Goal: Check status

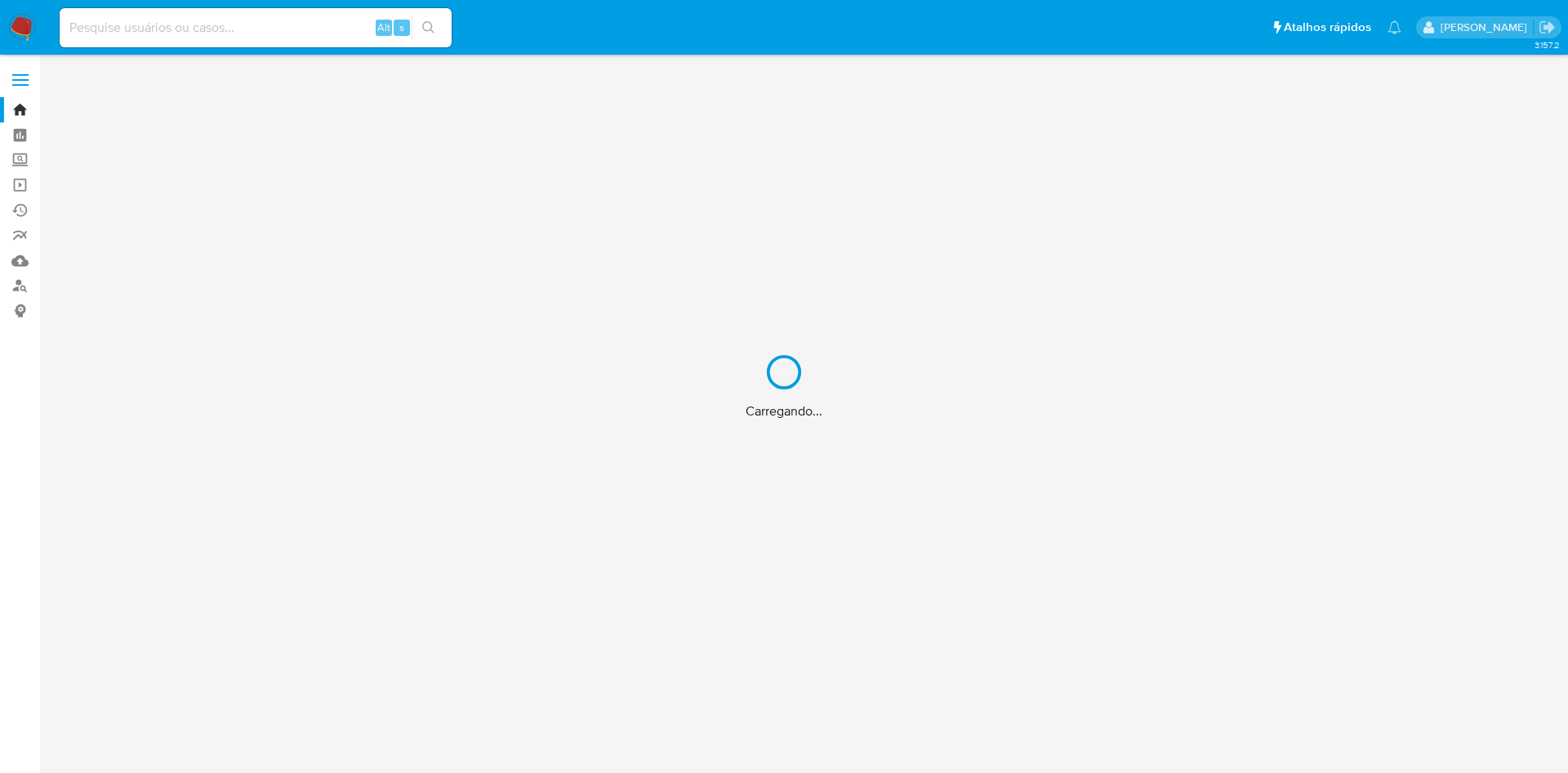
drag, startPoint x: 599, startPoint y: 0, endPoint x: 204, endPoint y: 33, distance: 396.4
click at [204, 33] on div "Carregando..." at bounding box center [784, 386] width 1568 height 773
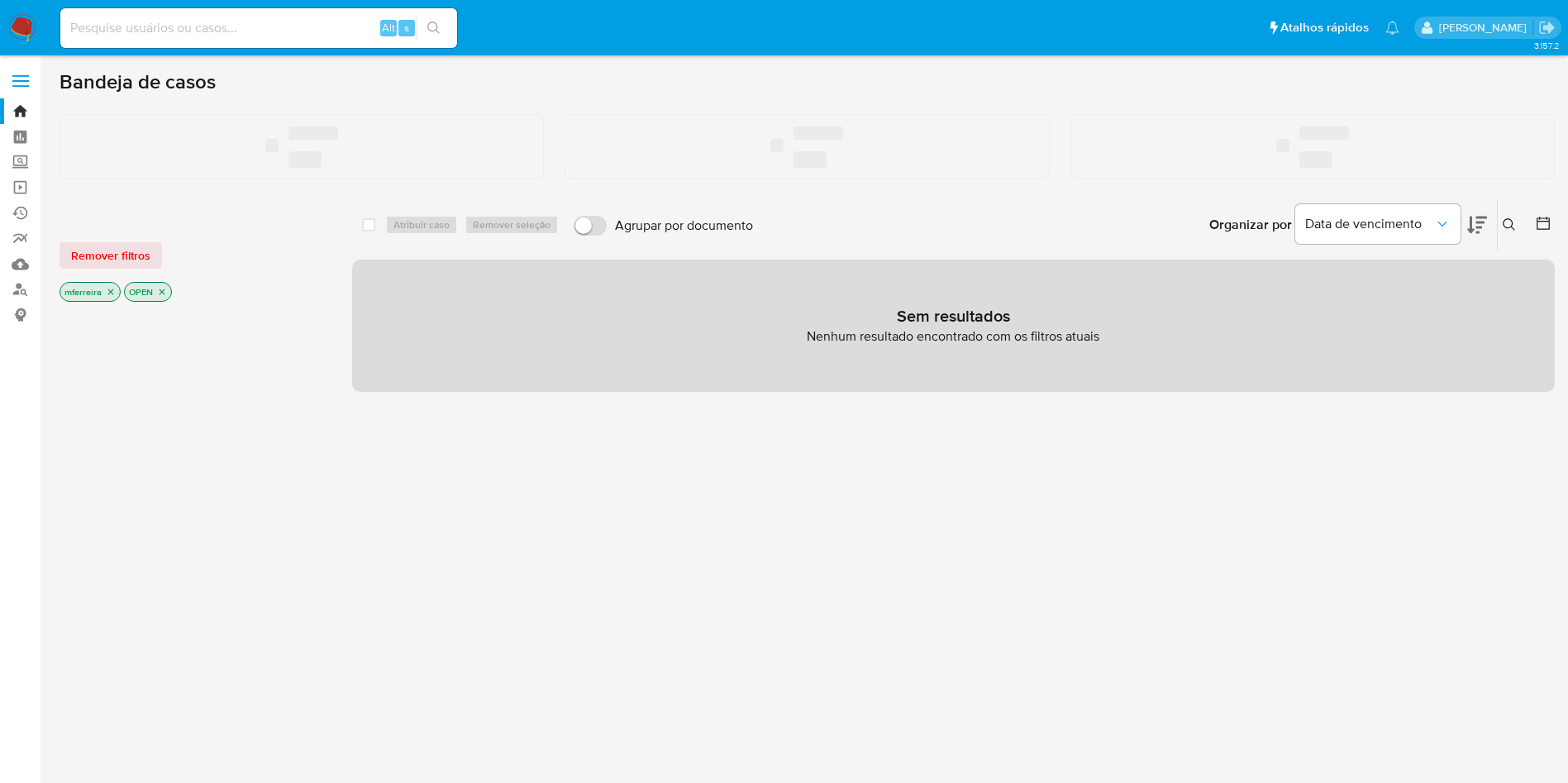
click at [234, 24] on input at bounding box center [259, 27] width 397 height 22
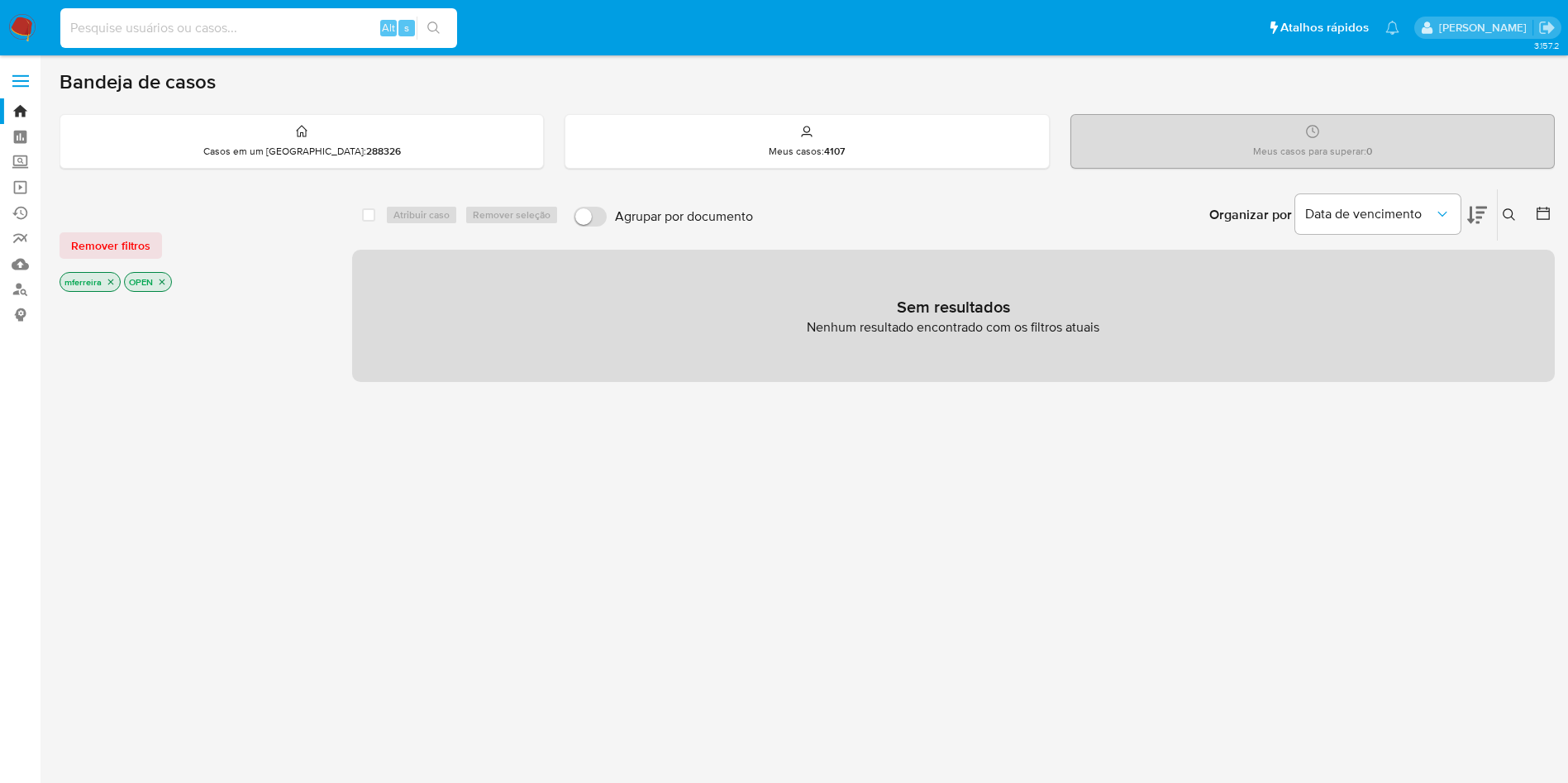
paste input "GVxZjRUwzswdmGh1yagAAhUk"
type input "GVxZjRUwzswdmGh1yagAAhUk"
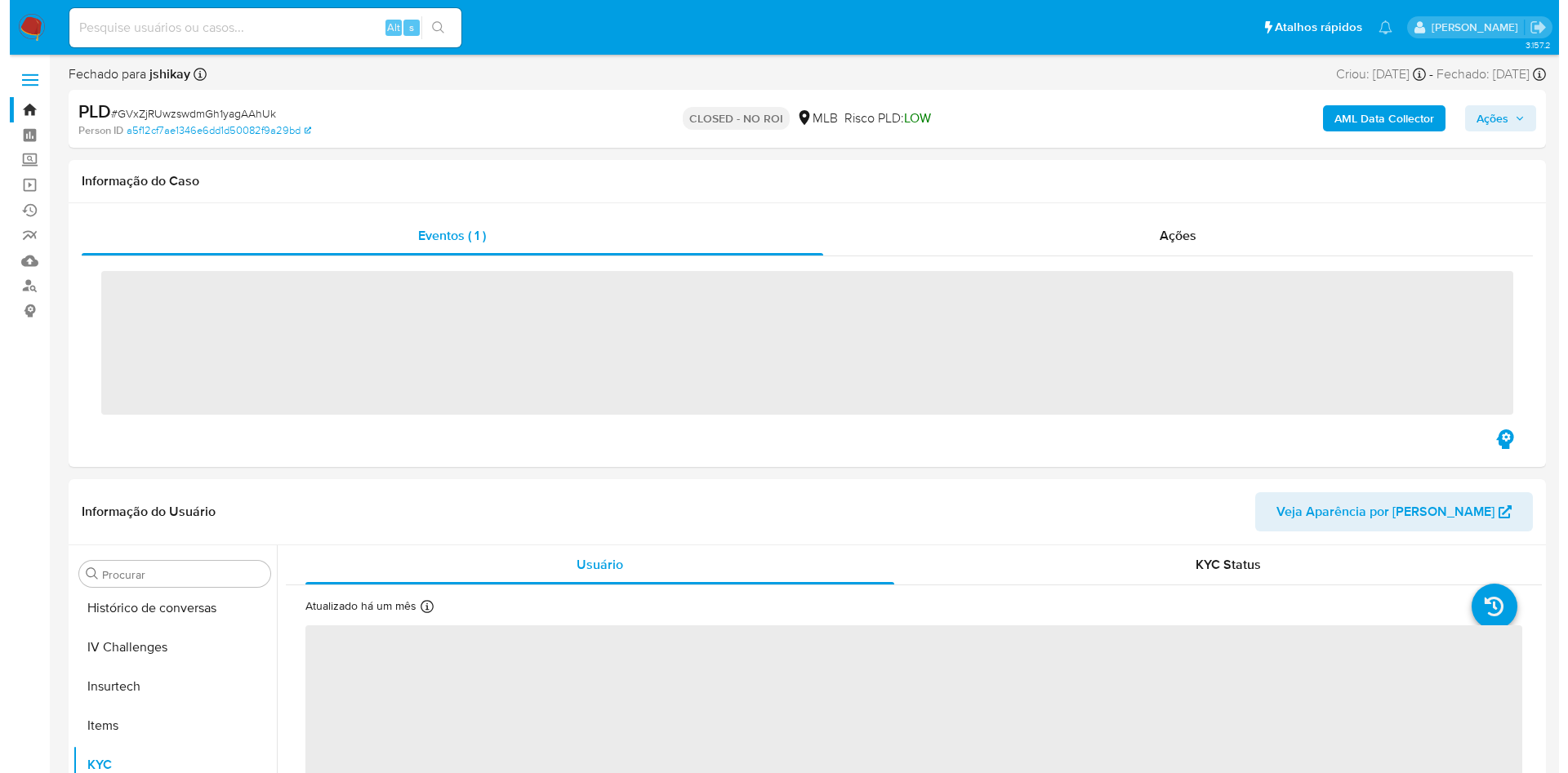
scroll to position [729, 0]
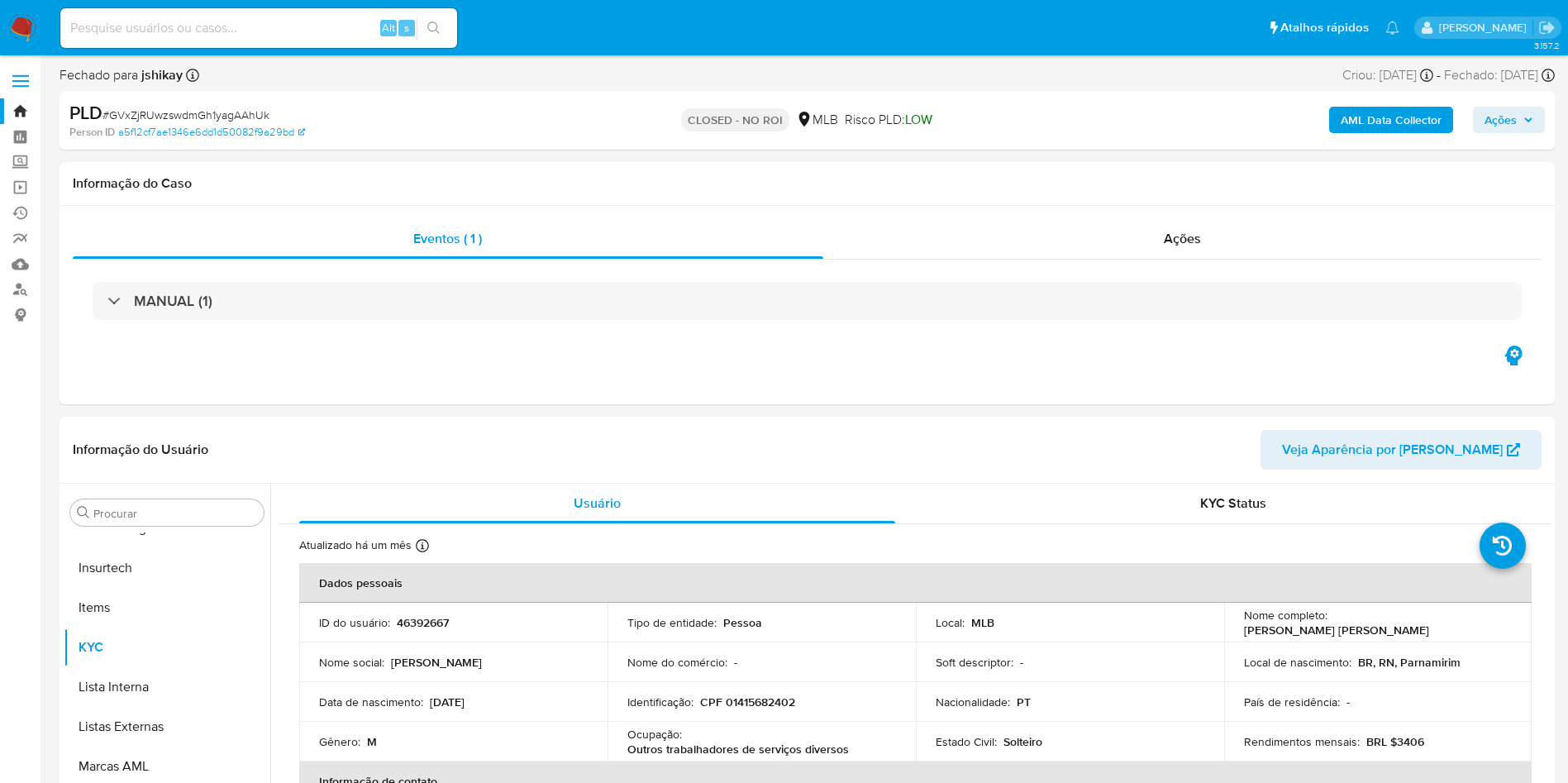
select select "10"
click at [1408, 115] on b "AML Data Collector" at bounding box center [1391, 120] width 101 height 26
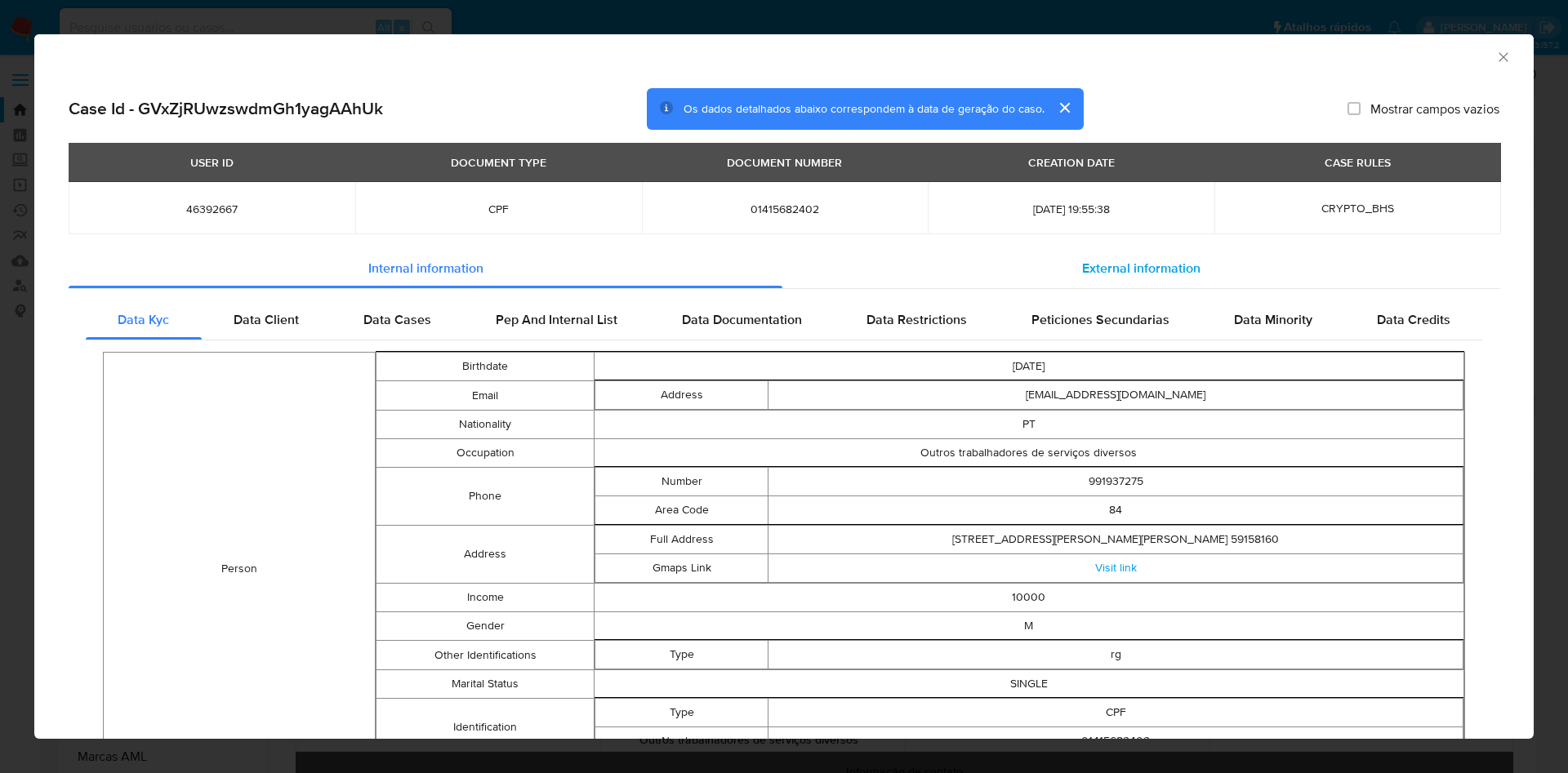
click at [1175, 274] on span "External information" at bounding box center [1141, 268] width 119 height 19
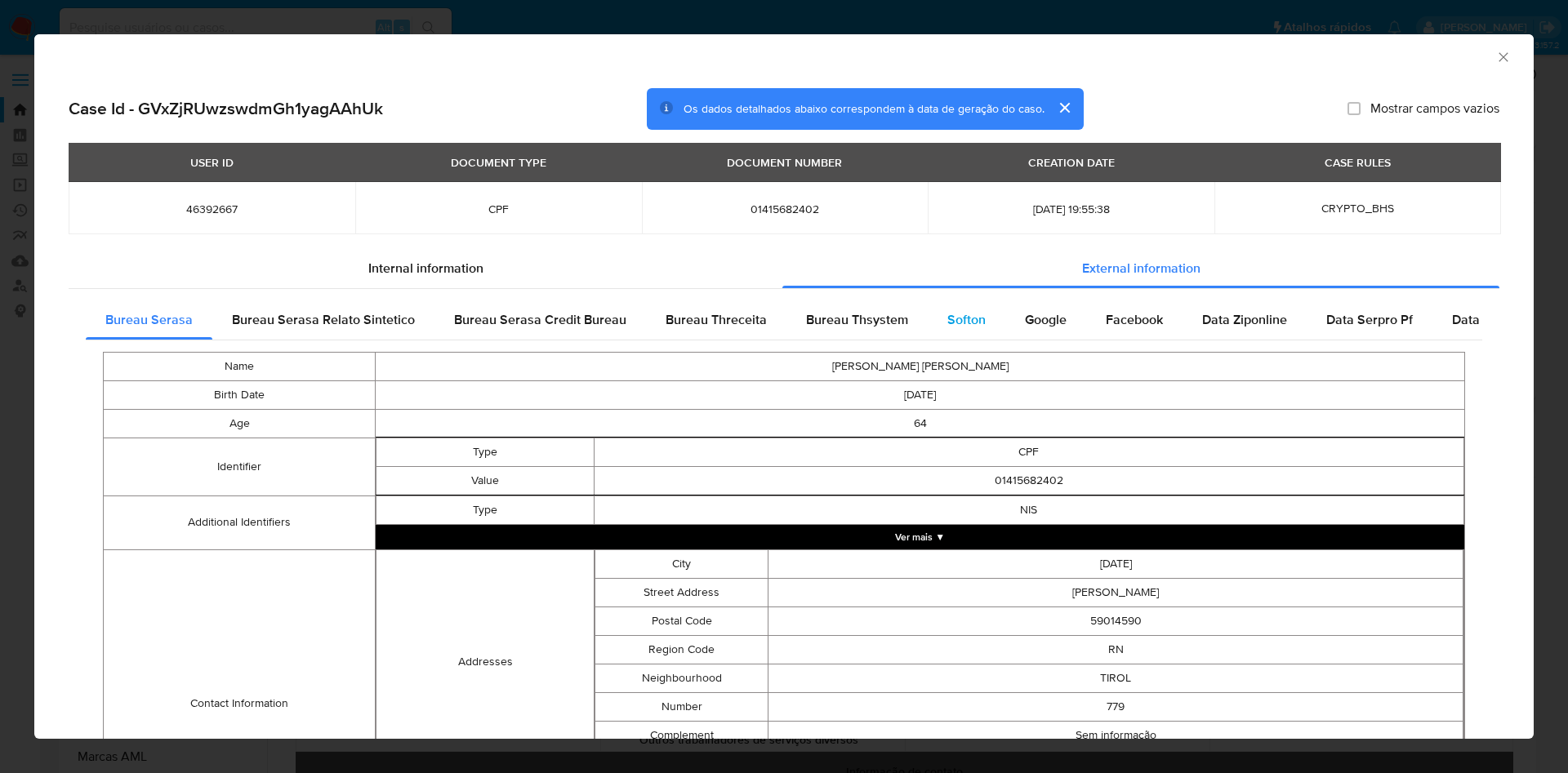
click at [965, 335] on div "Softon" at bounding box center [967, 320] width 78 height 39
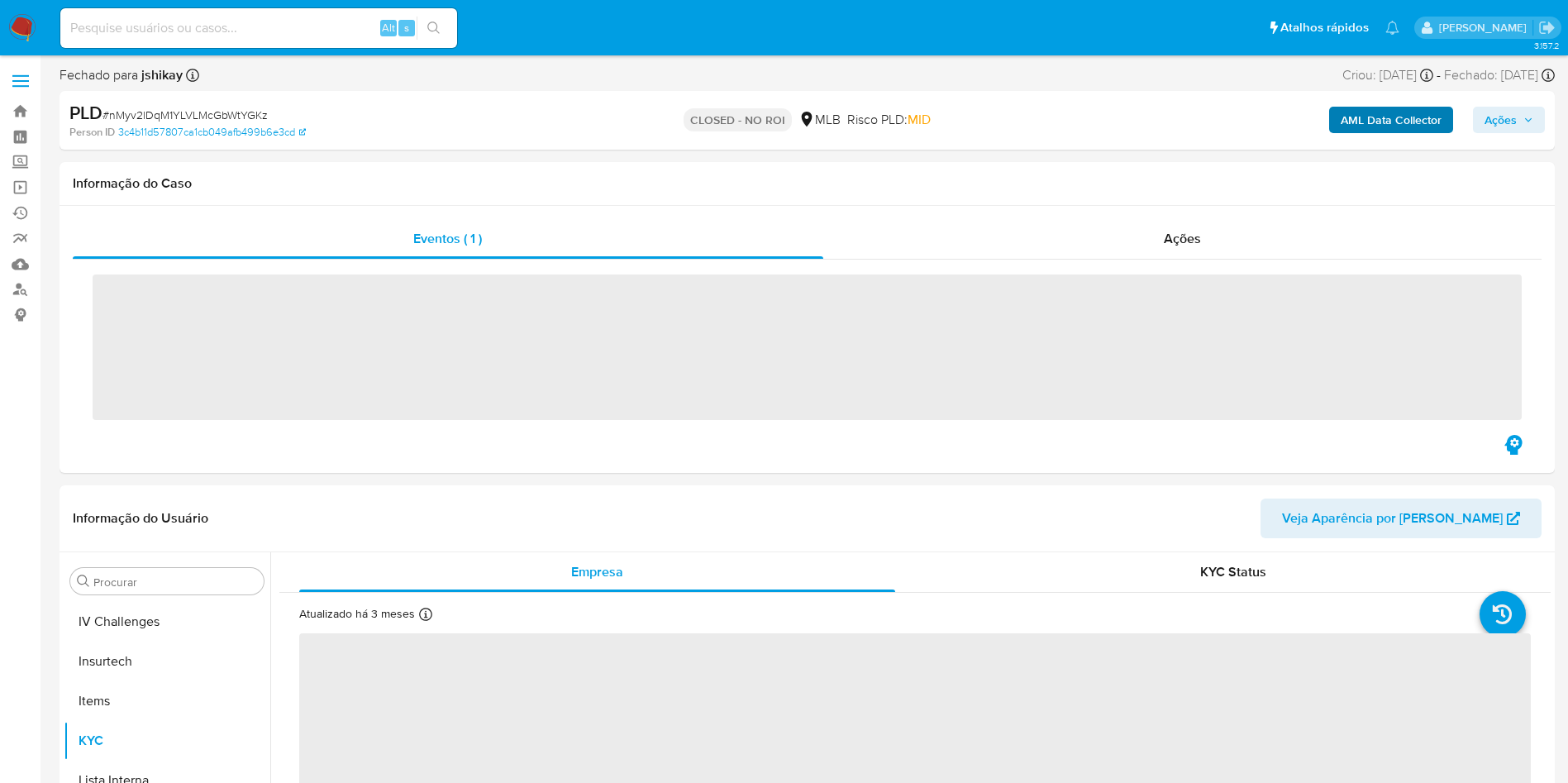
scroll to position [739, 0]
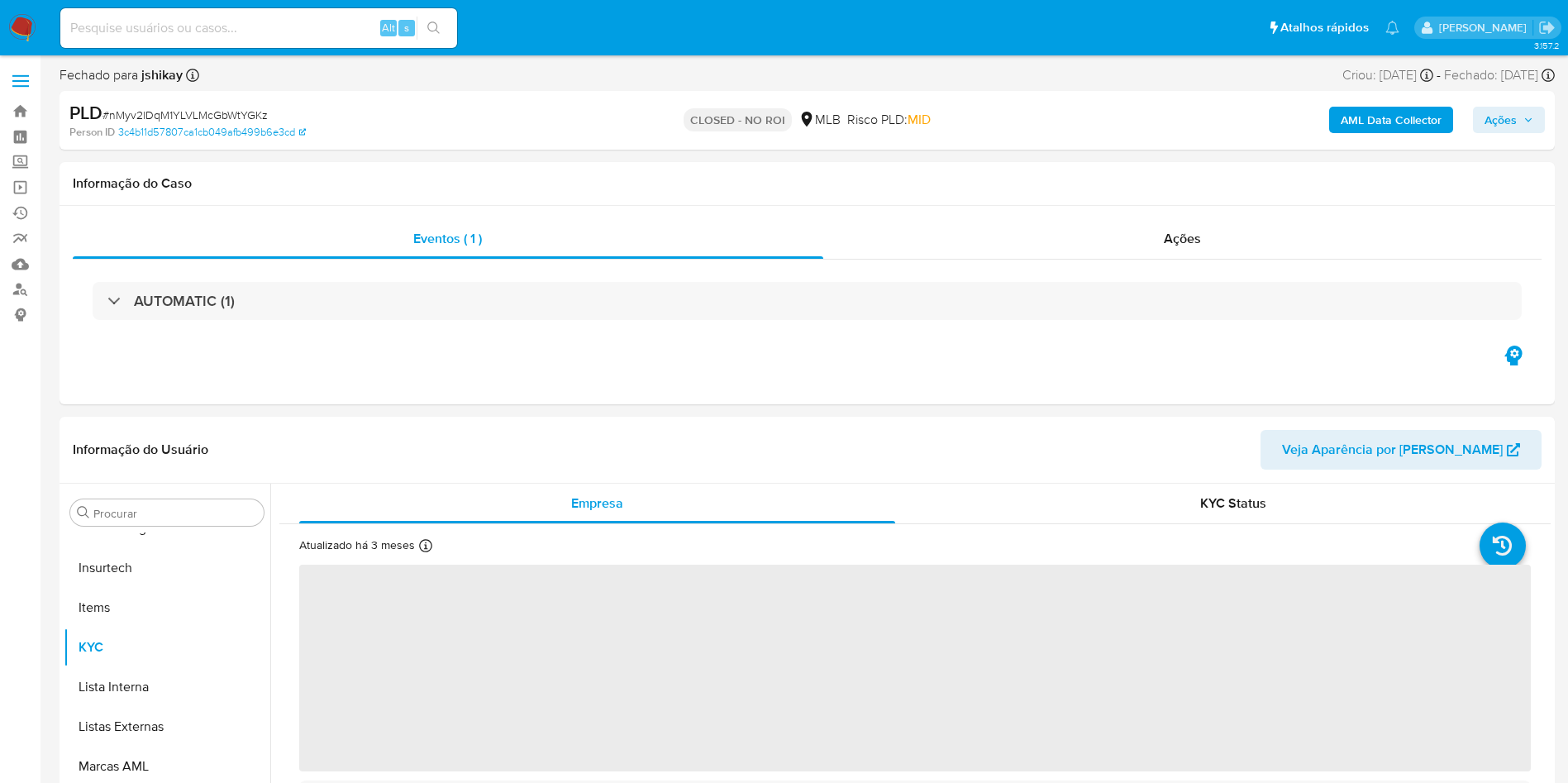
click at [1377, 113] on b "AML Data Collector" at bounding box center [1391, 120] width 101 height 26
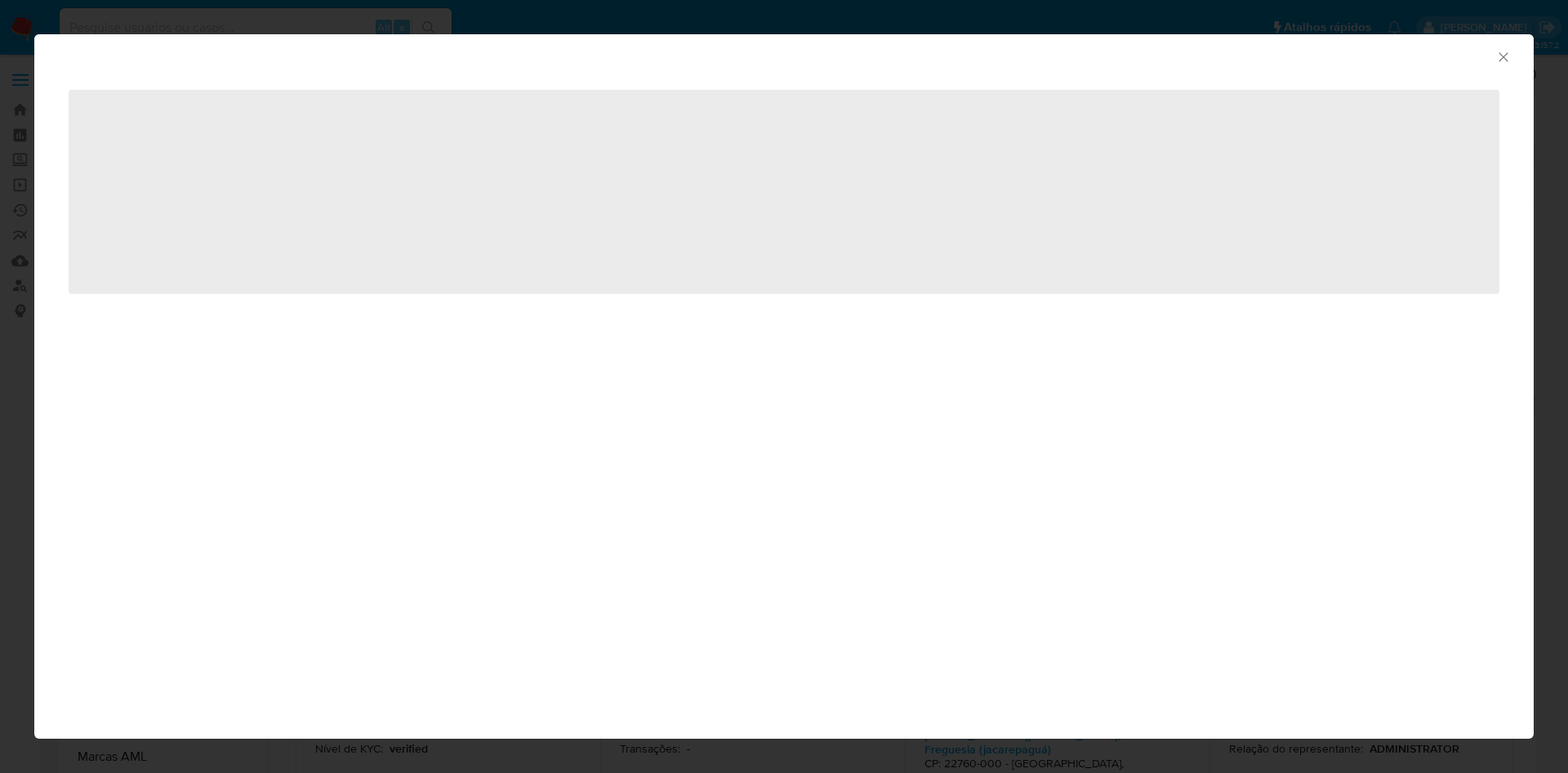
select select "10"
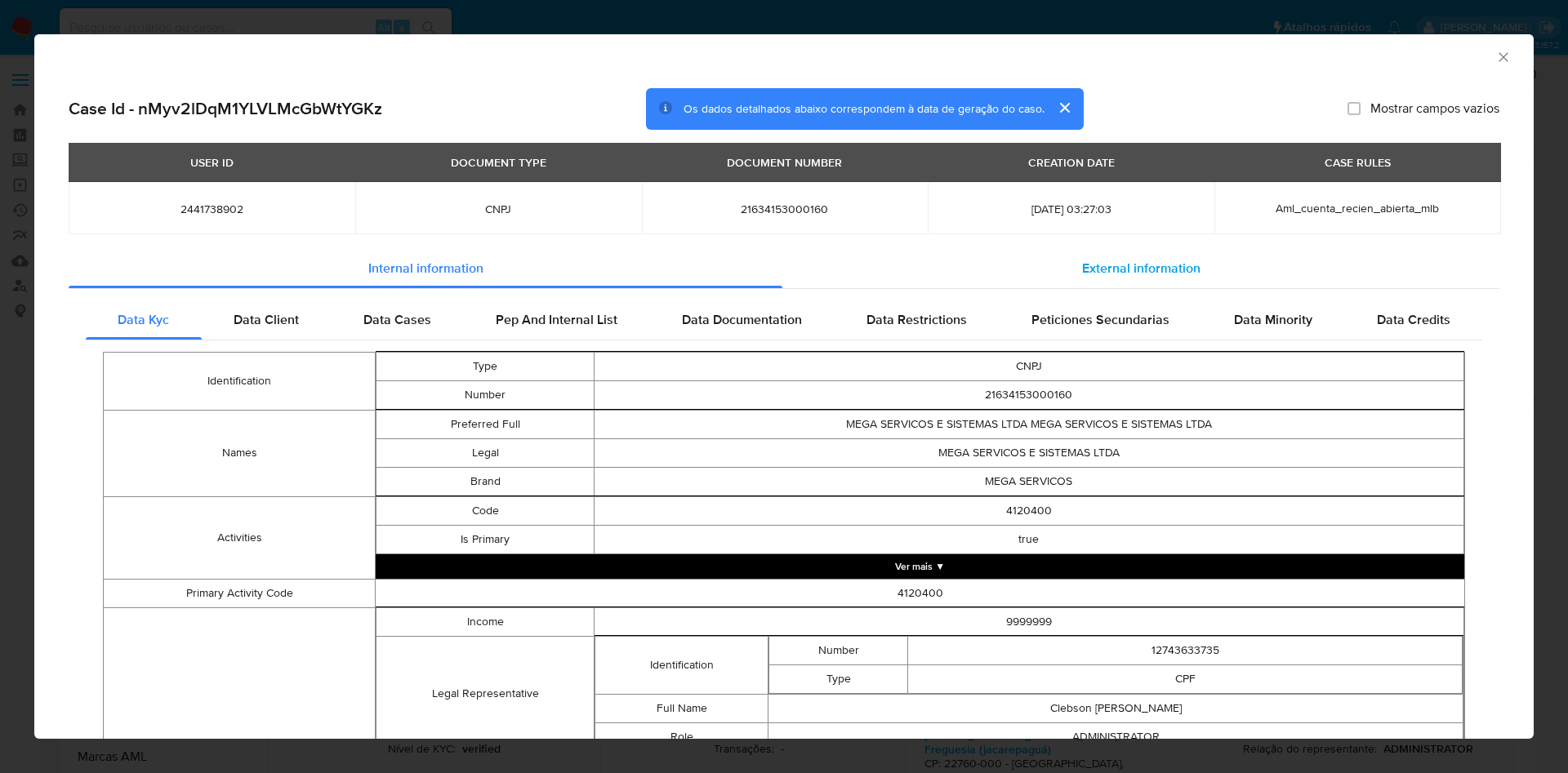
click at [1182, 276] on span "External information" at bounding box center [1141, 268] width 119 height 19
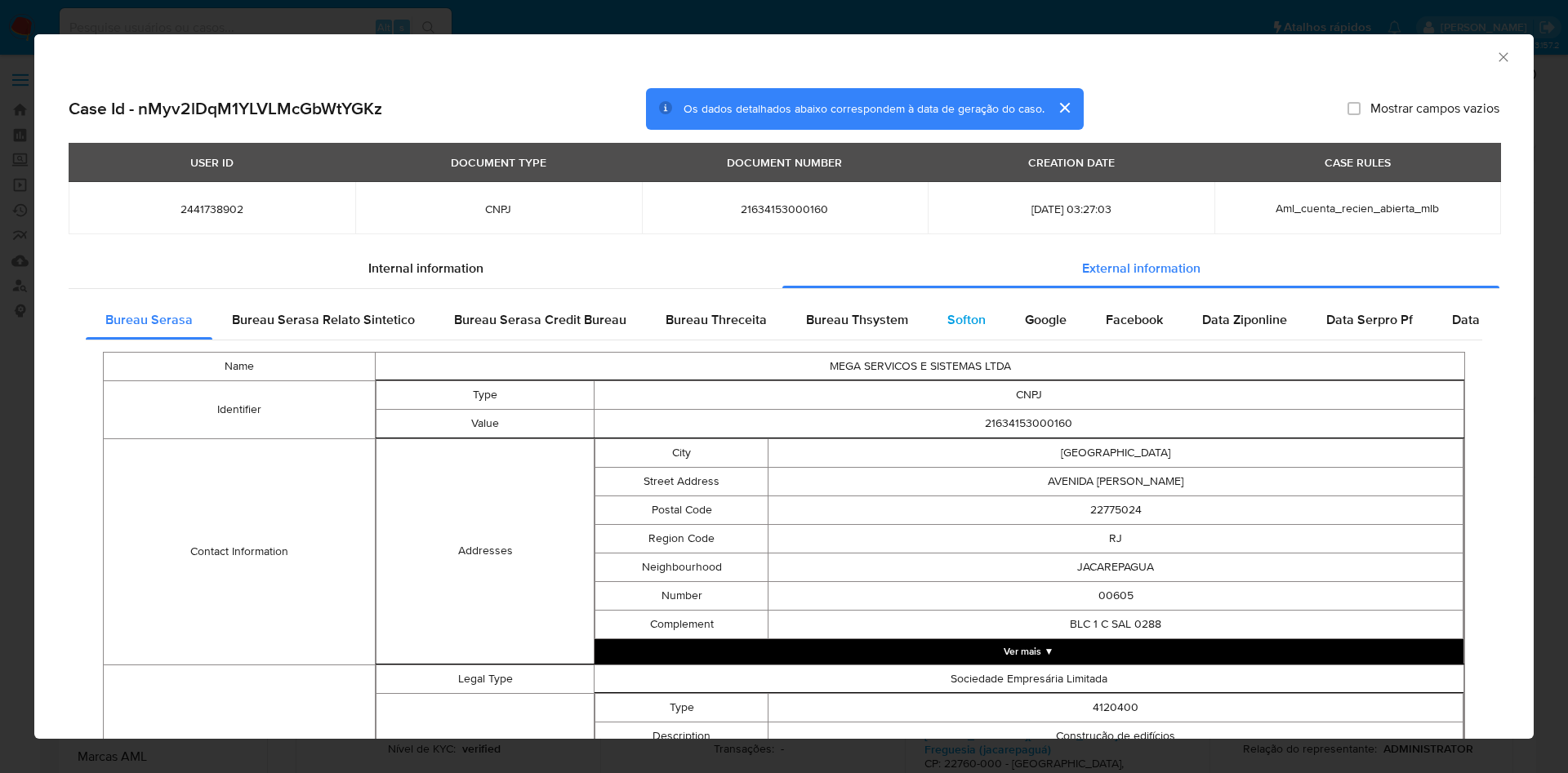
click at [987, 305] on div "Softon" at bounding box center [967, 320] width 78 height 39
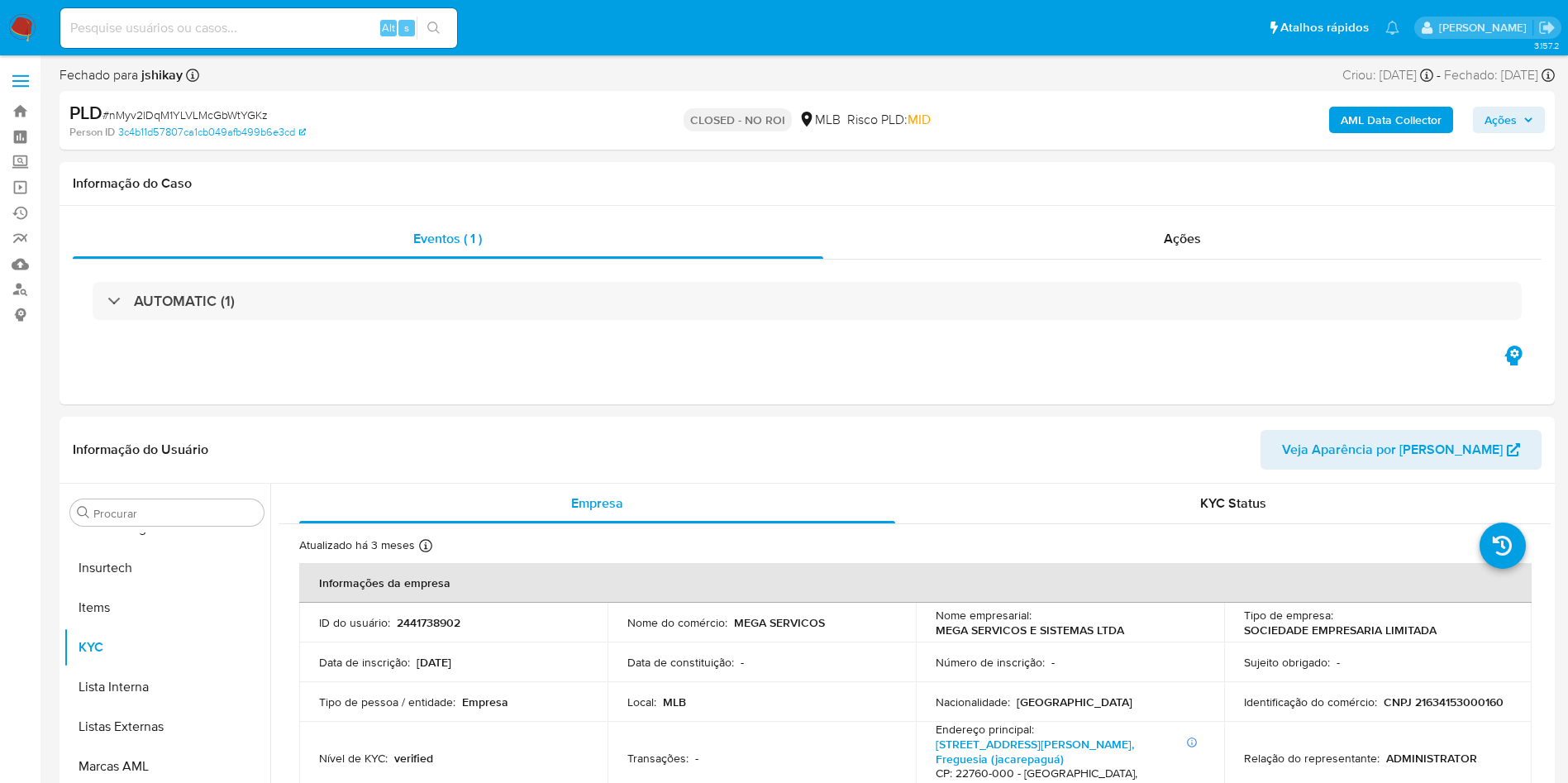
click at [289, 47] on div "Alt s" at bounding box center [259, 28] width 397 height 40
click at [237, 23] on input at bounding box center [259, 27] width 397 height 22
type input "SHOP_MAGNO"
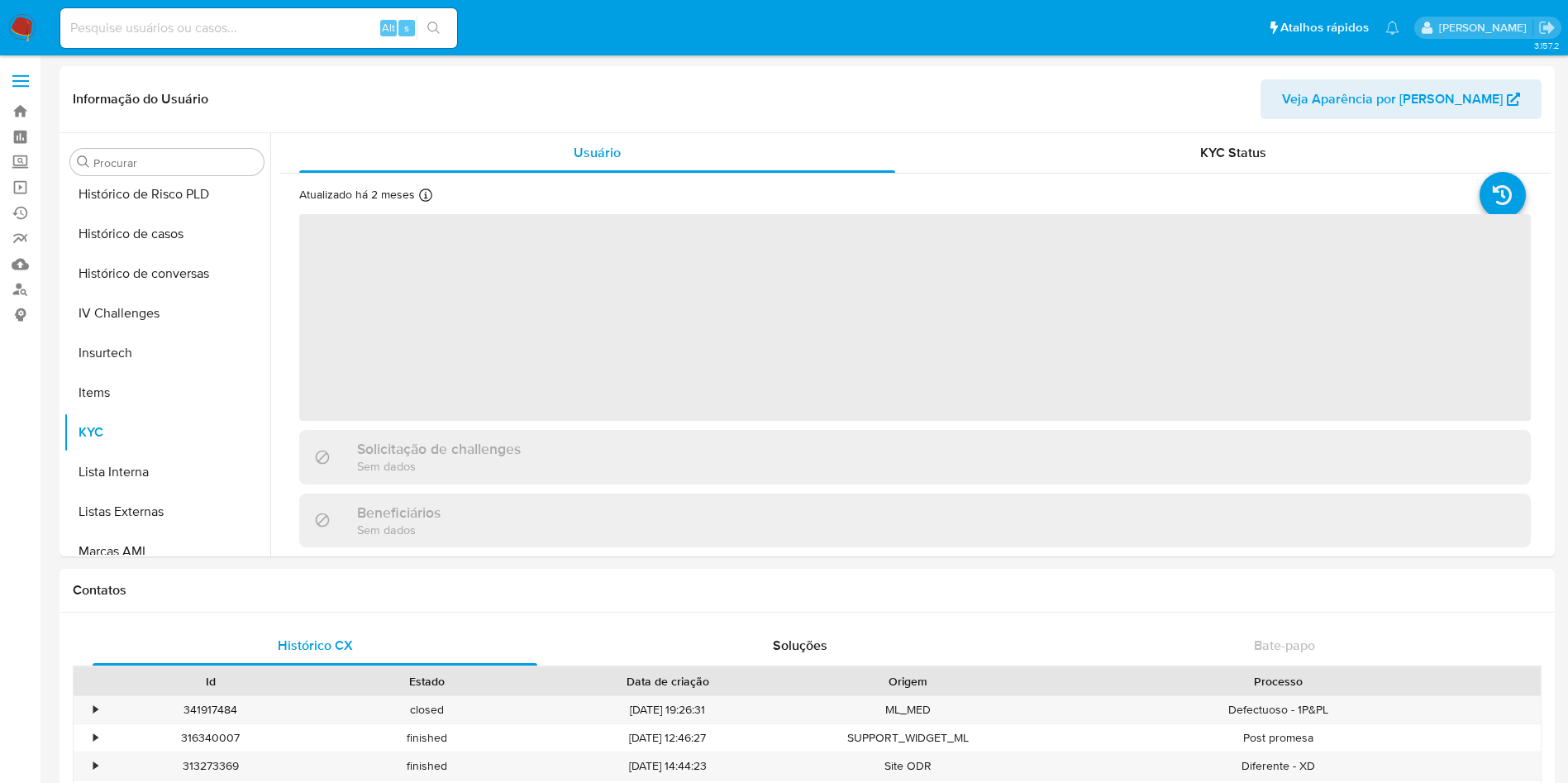
scroll to position [739, 0]
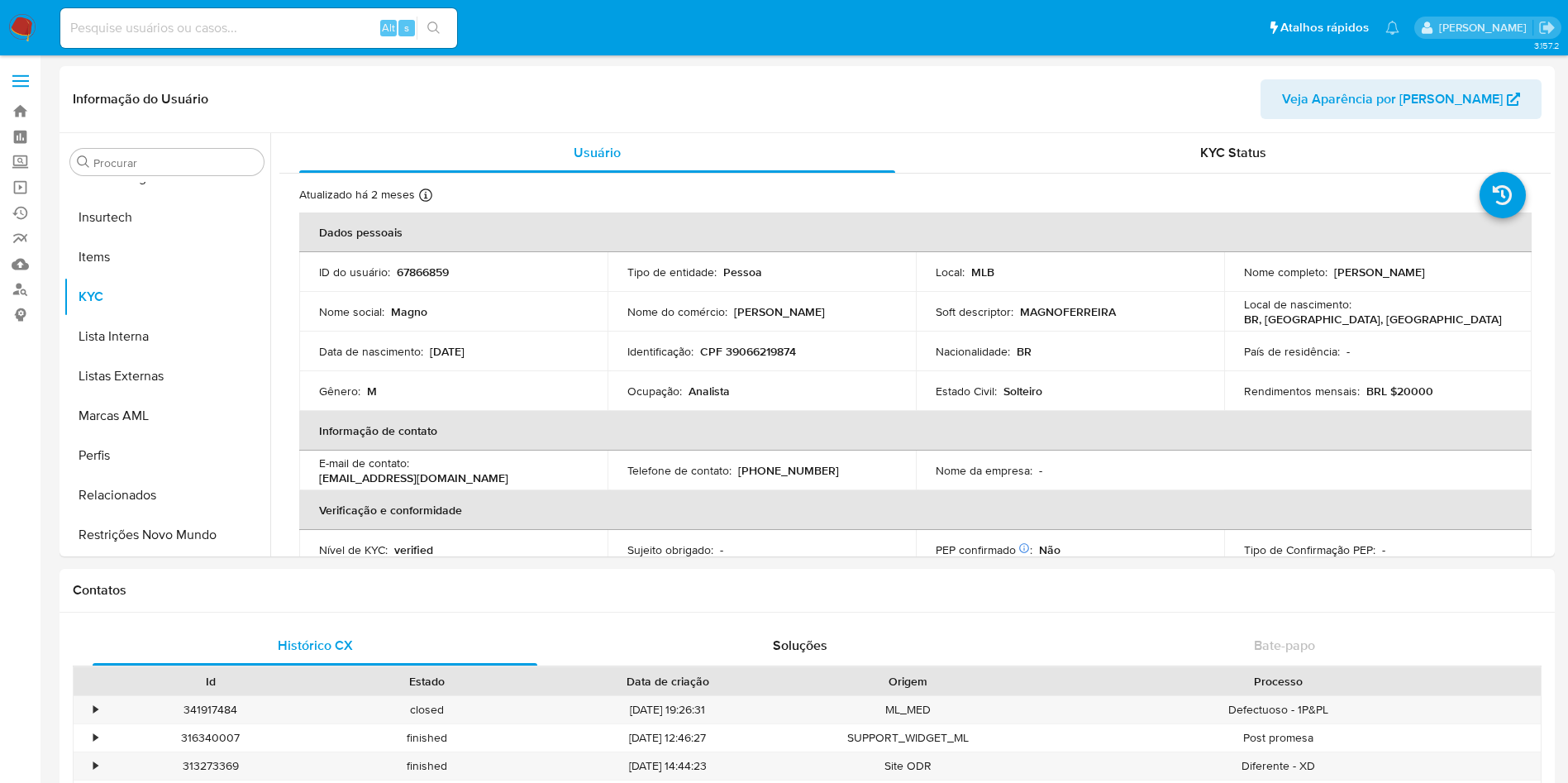
select select "10"
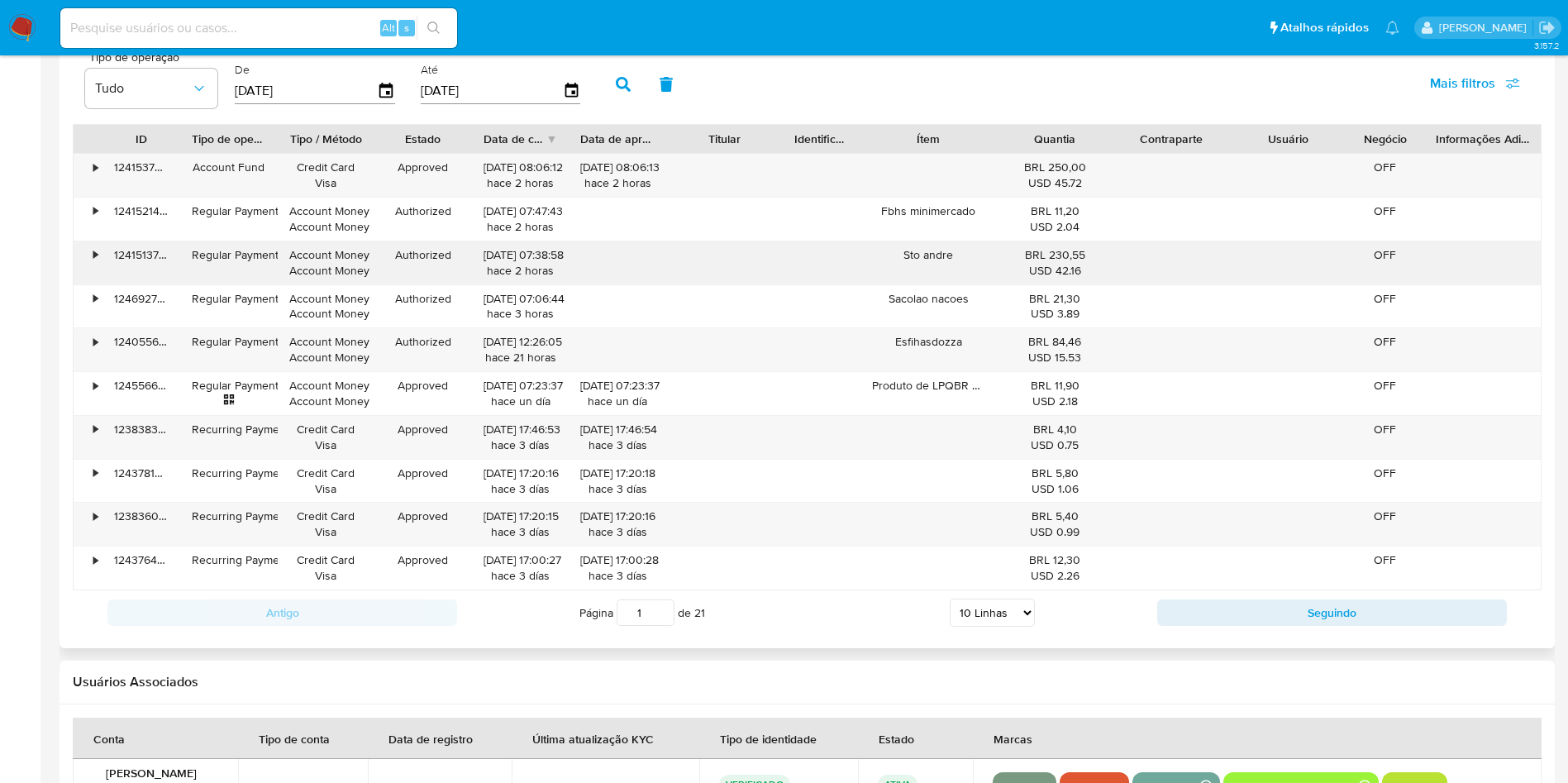
scroll to position [1475, 0]
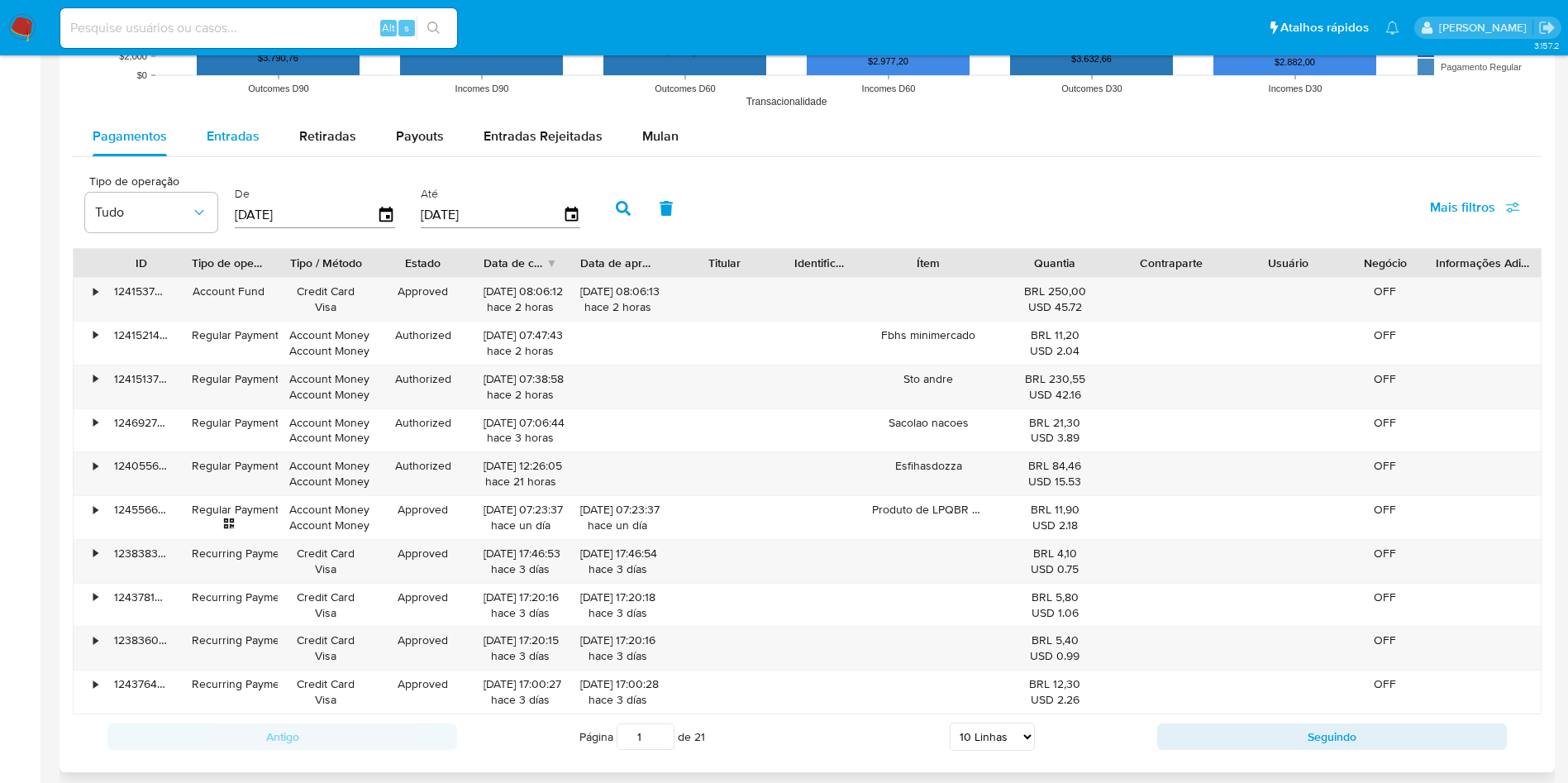
click at [248, 138] on span "Entradas" at bounding box center [233, 136] width 53 height 19
select select "10"
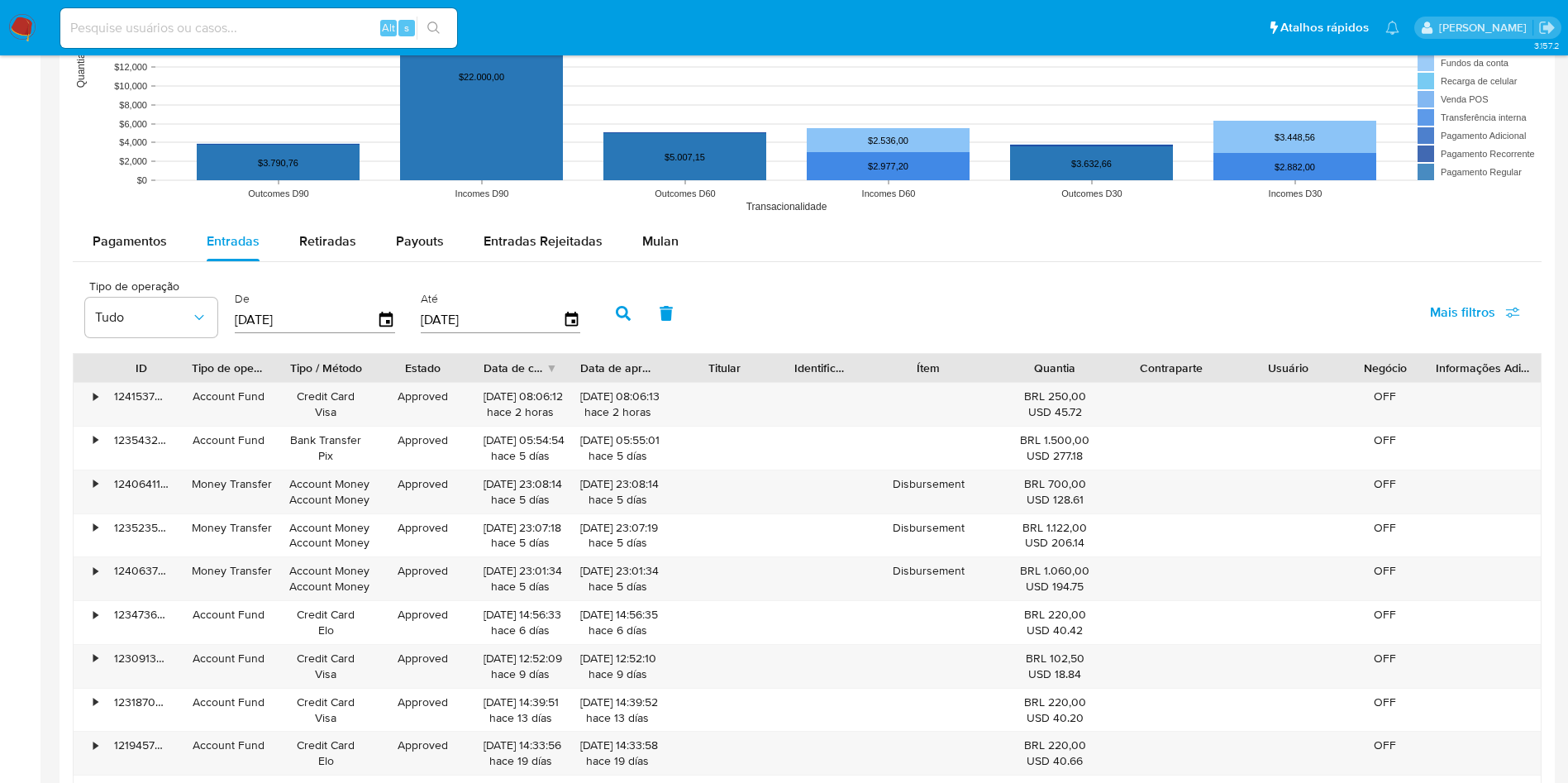
scroll to position [0, 0]
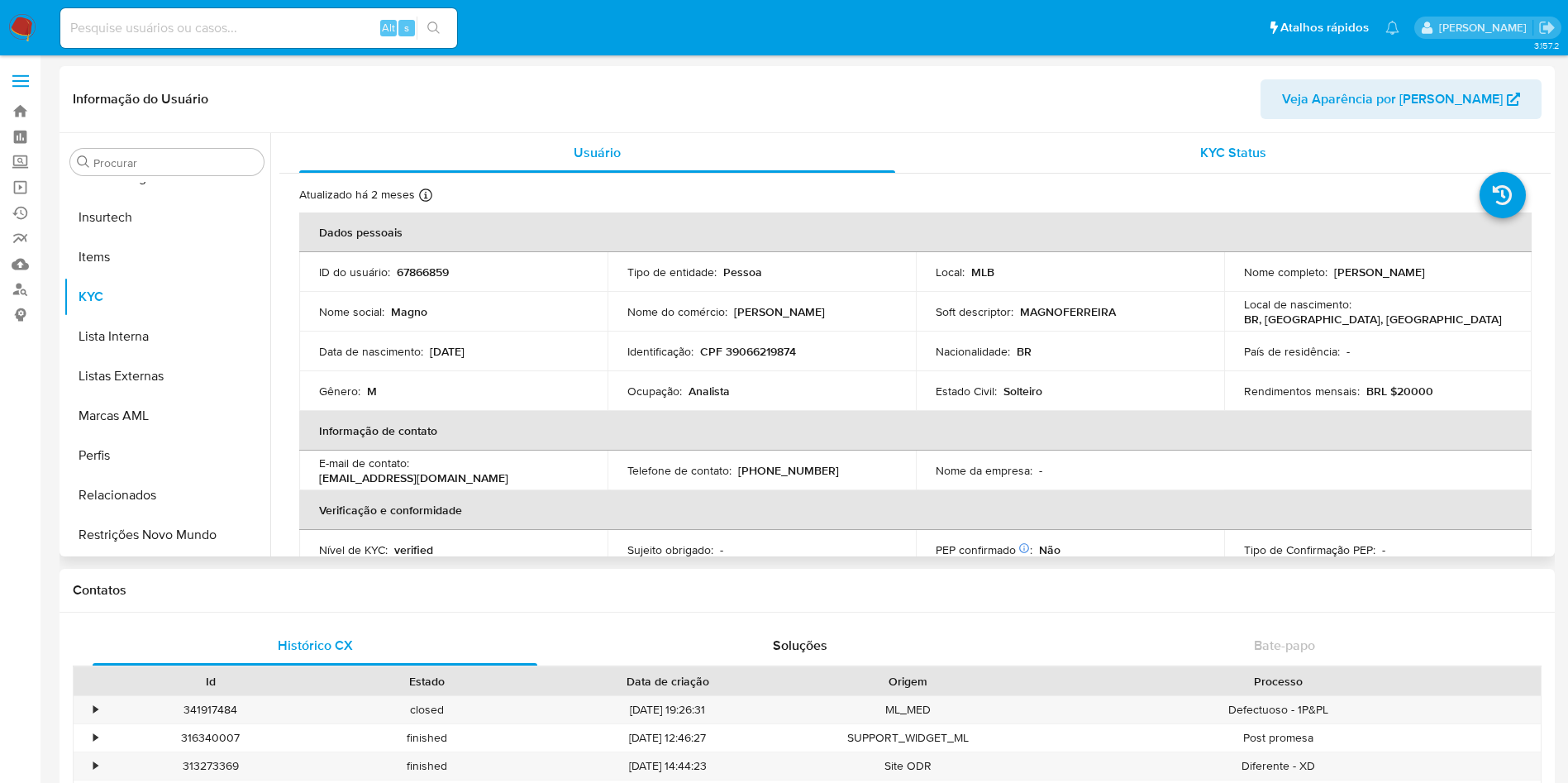
click at [1285, 147] on div "KYC Status" at bounding box center [1232, 153] width 596 height 40
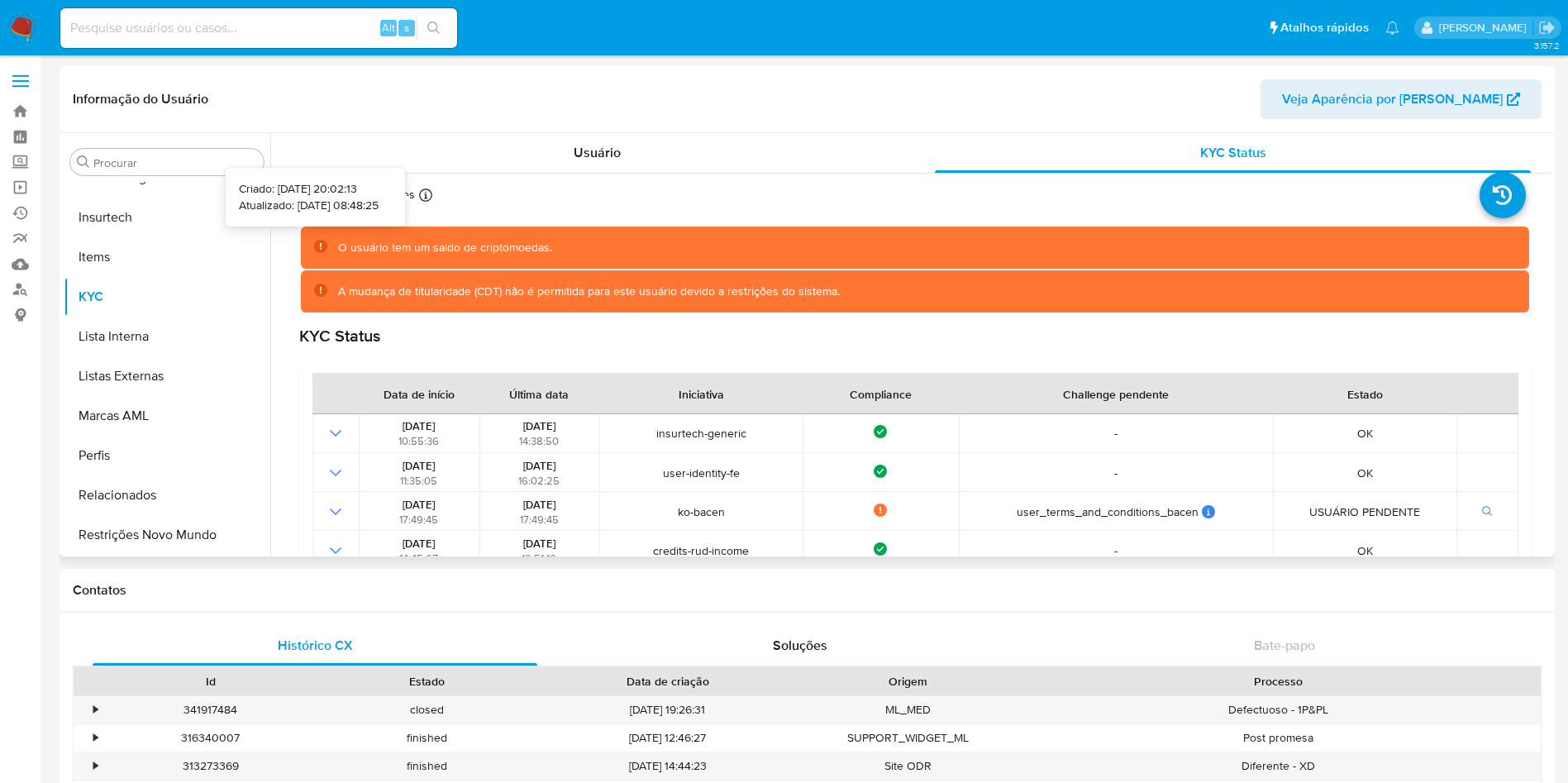
click at [420, 192] on icon at bounding box center [425, 195] width 13 height 13
click at [1485, 214] on icon at bounding box center [1503, 195] width 46 height 46
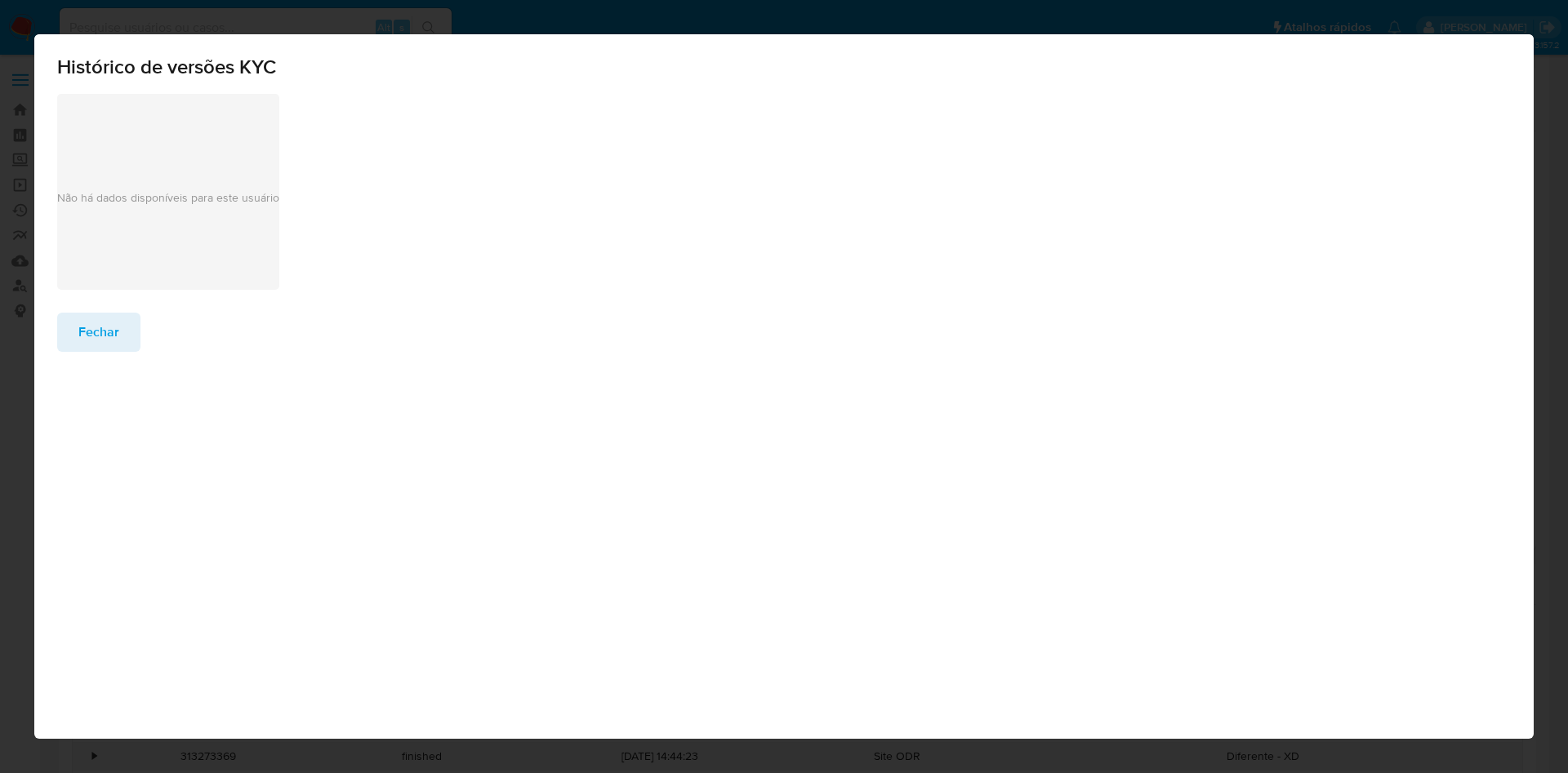
click at [132, 153] on div "Não há dados disponíveis para este usuário" at bounding box center [168, 192] width 222 height 196
click at [56, 345] on div "Fechar" at bounding box center [784, 344] width 1500 height 62
click at [98, 339] on span "Fechar" at bounding box center [99, 332] width 41 height 35
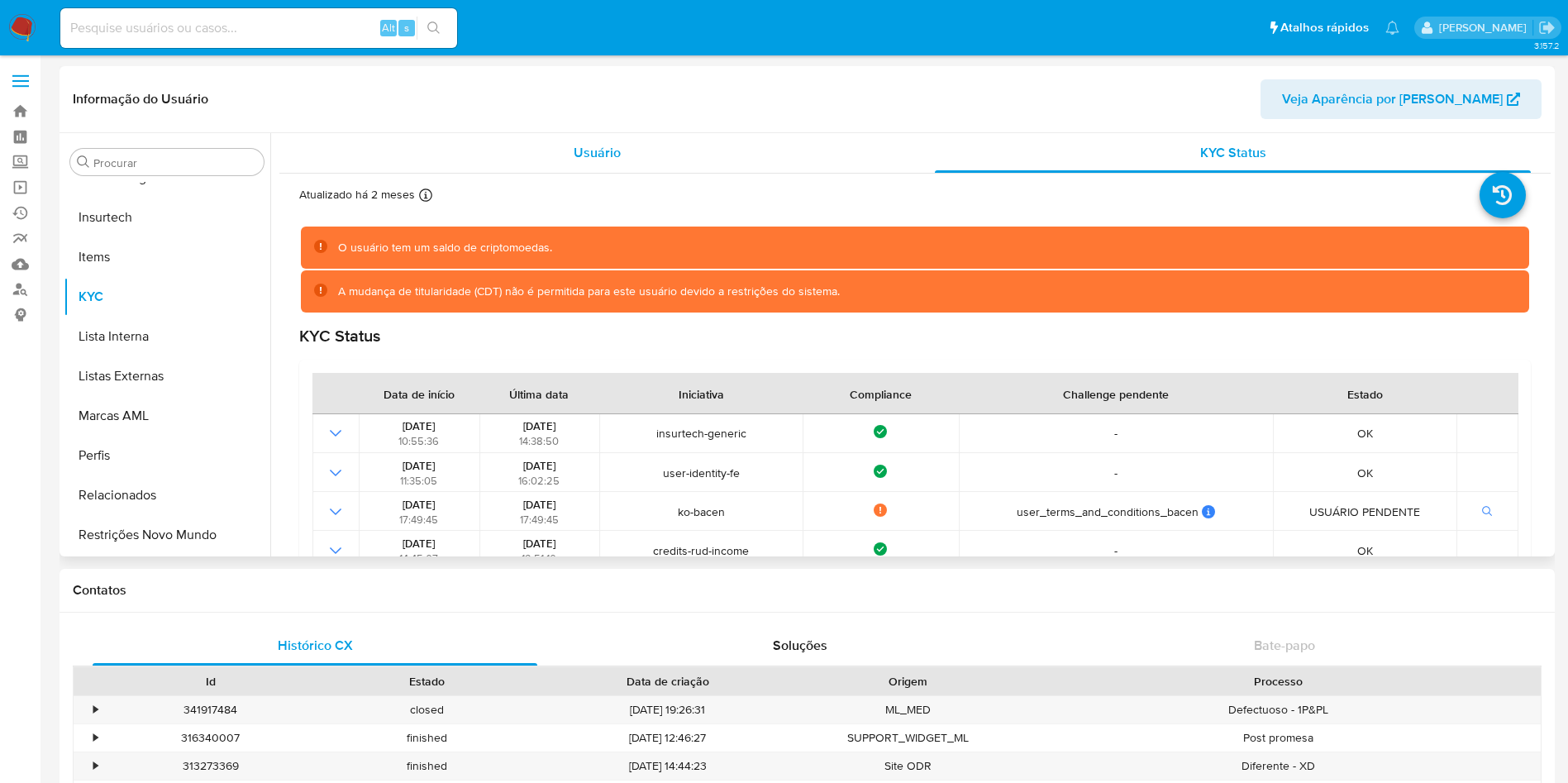
click at [538, 153] on div "Usuário" at bounding box center [597, 153] width 596 height 40
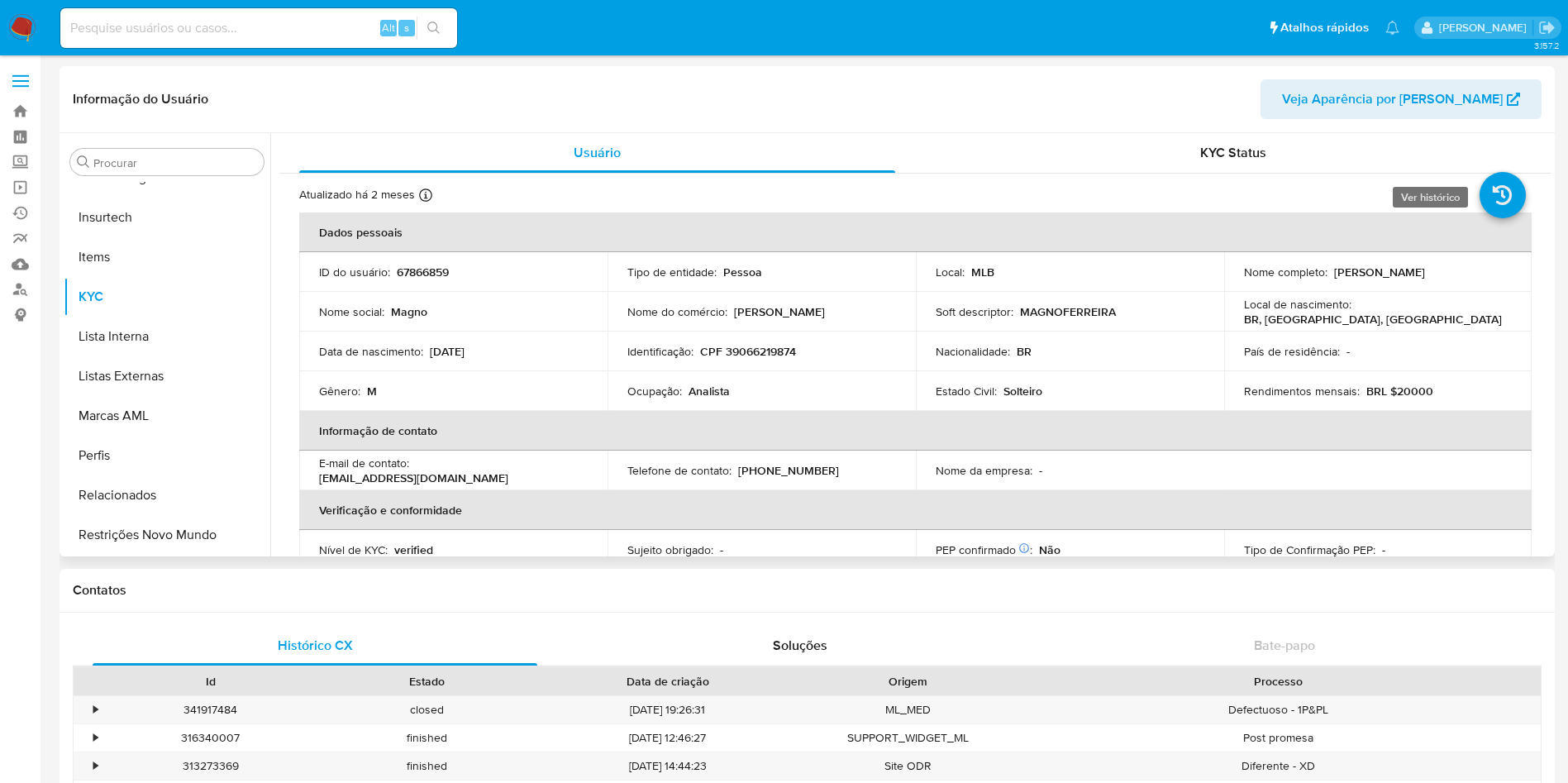
click at [1508, 194] on icon at bounding box center [1503, 195] width 46 height 46
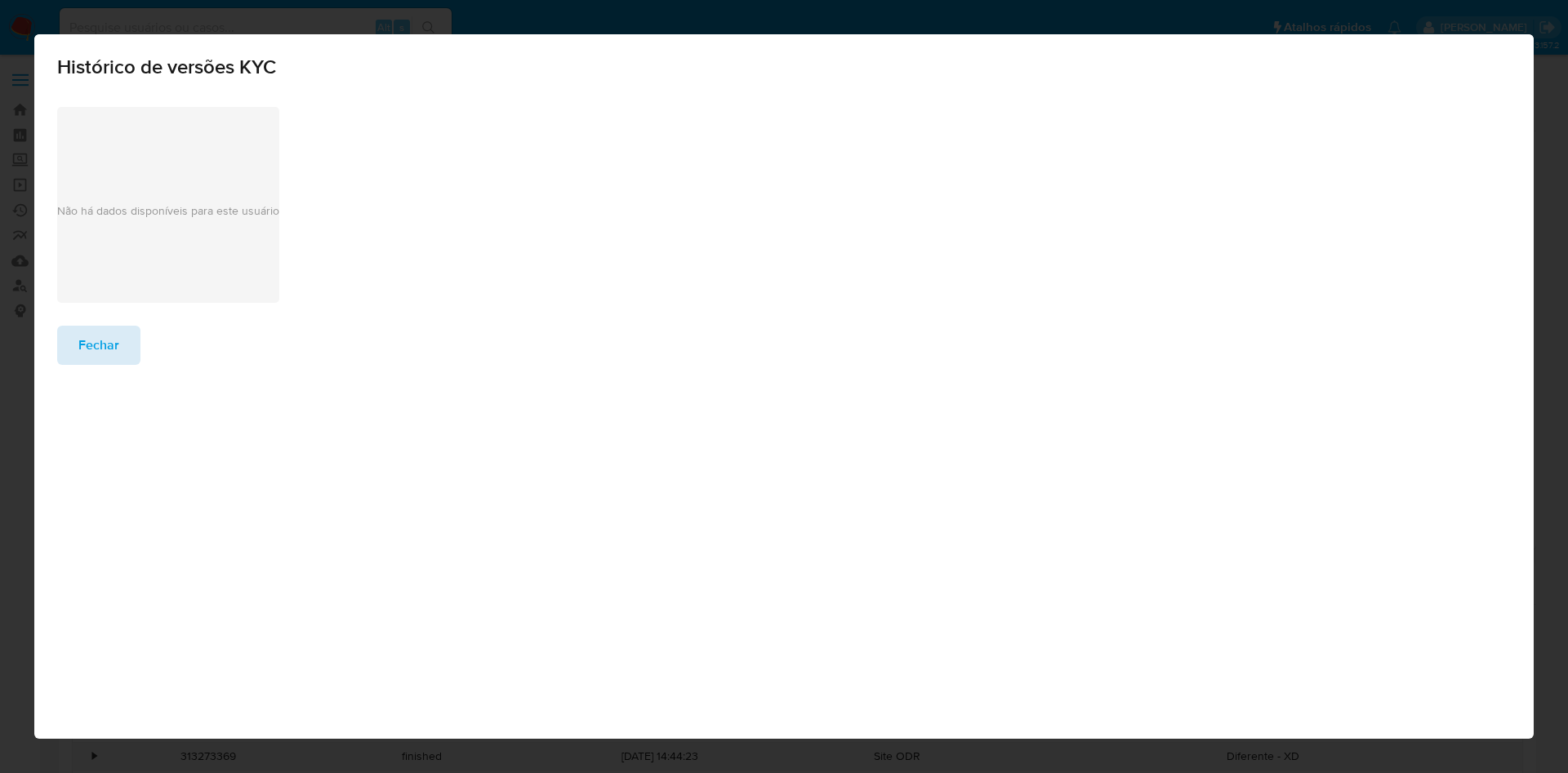
click at [93, 342] on span "Fechar" at bounding box center [99, 345] width 41 height 35
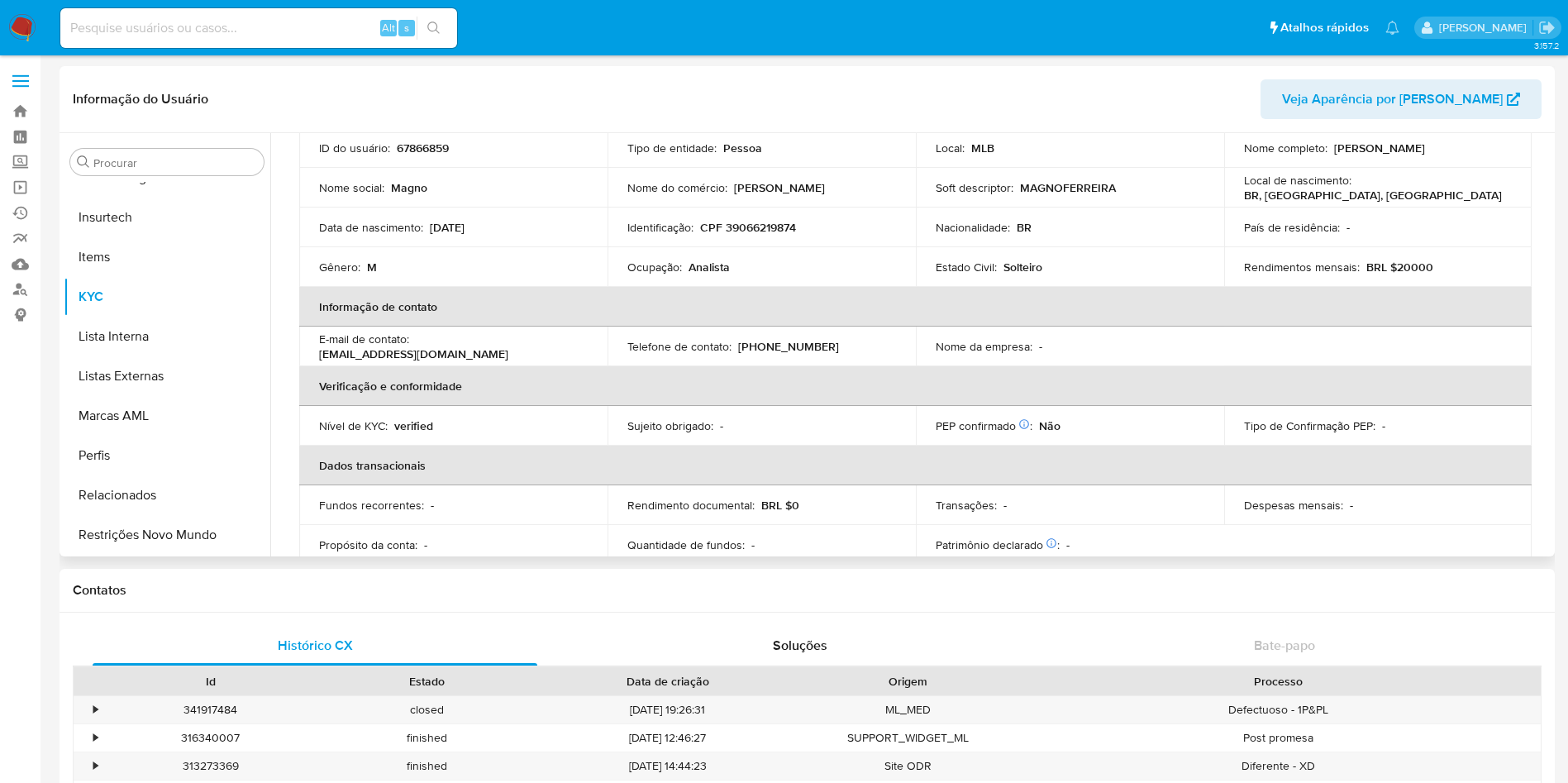
scroll to position [126, 0]
